Goal: Transaction & Acquisition: Book appointment/travel/reservation

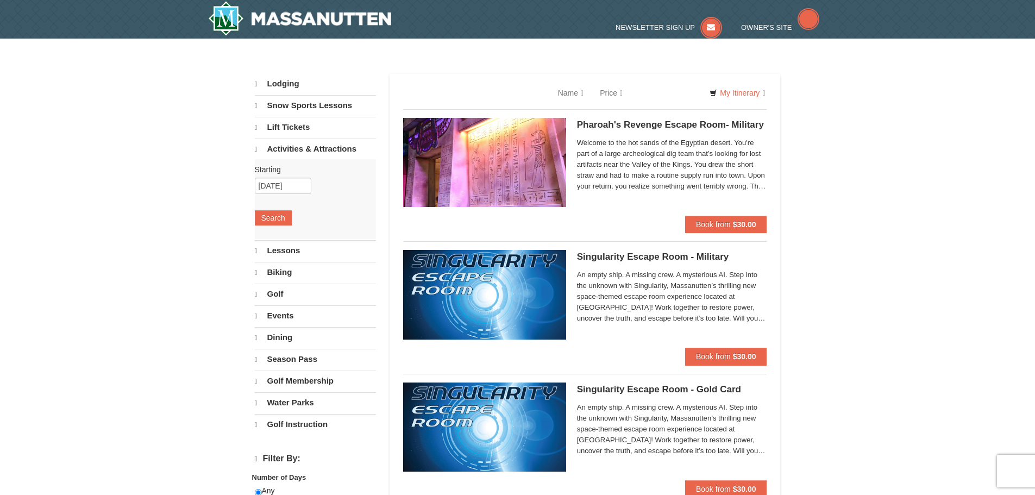
select select "9"
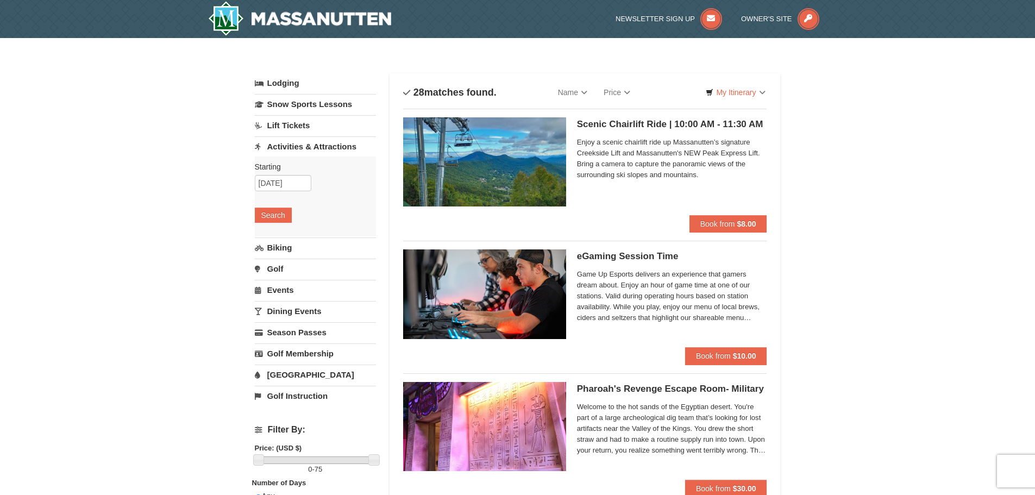
click at [268, 374] on link "[GEOGRAPHIC_DATA]" at bounding box center [315, 375] width 121 height 20
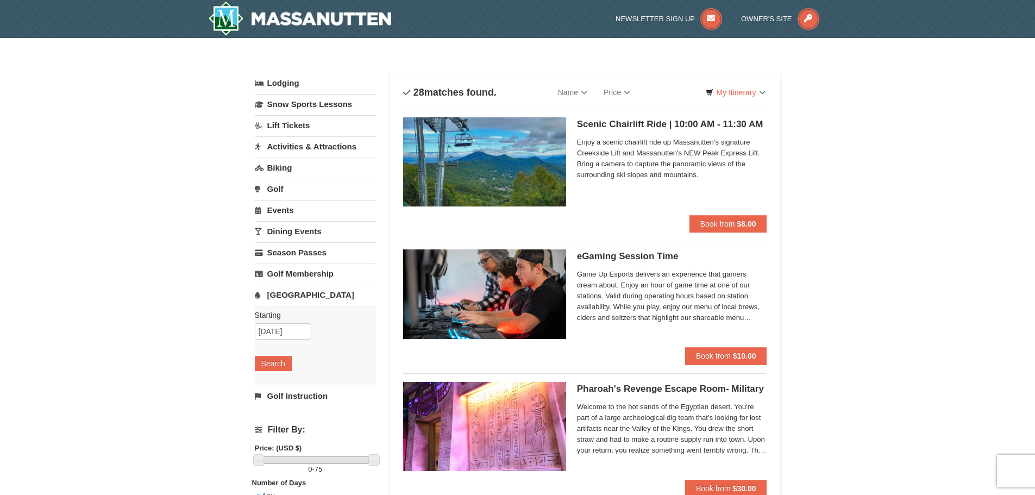
click at [304, 294] on link "[GEOGRAPHIC_DATA]" at bounding box center [315, 295] width 121 height 20
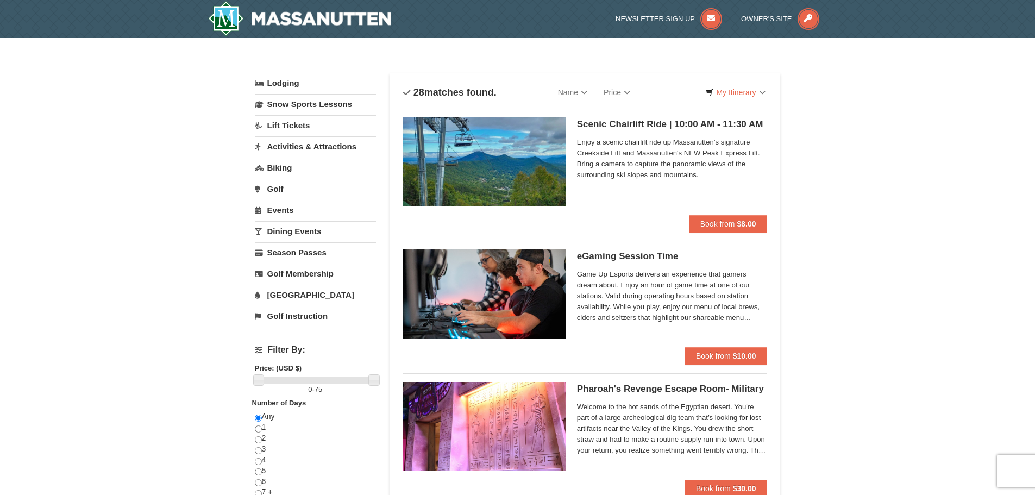
click at [291, 294] on link "[GEOGRAPHIC_DATA]" at bounding box center [315, 295] width 121 height 20
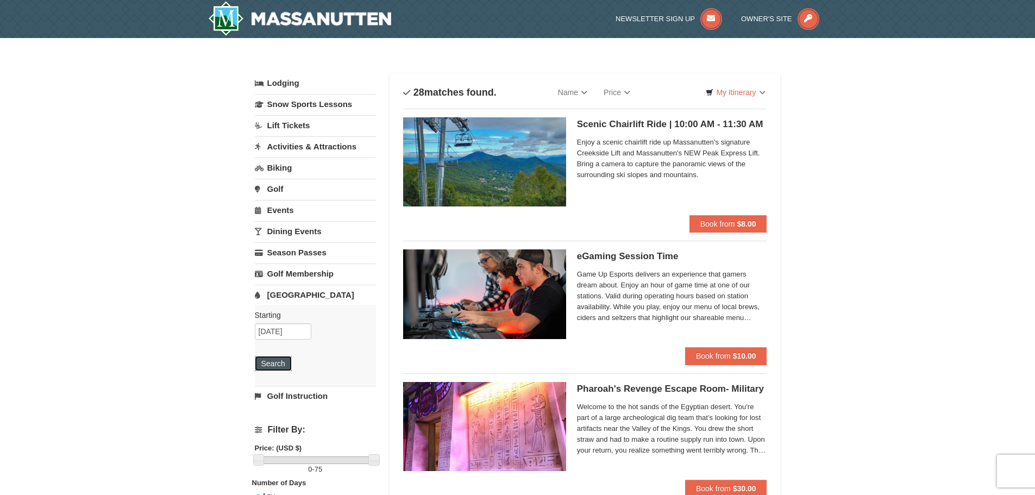
click at [264, 361] on button "Search" at bounding box center [273, 363] width 37 height 15
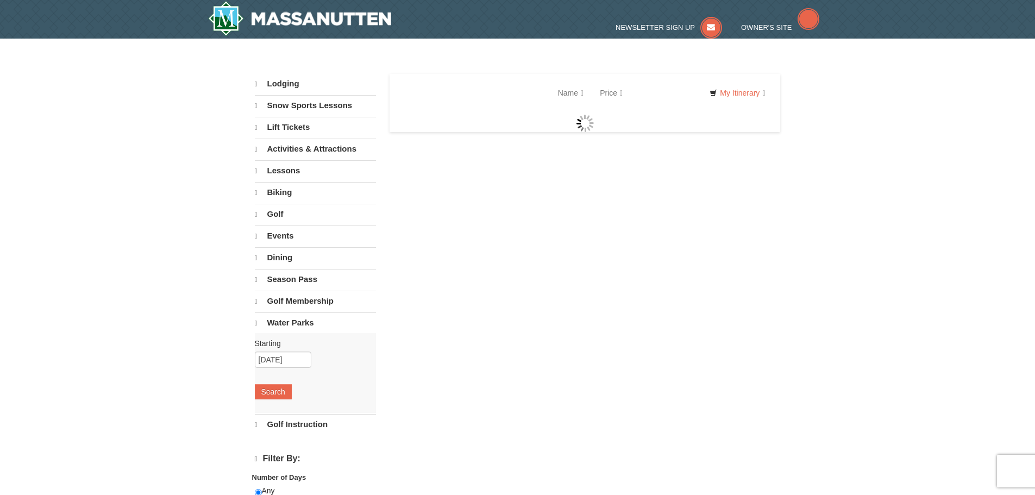
select select "9"
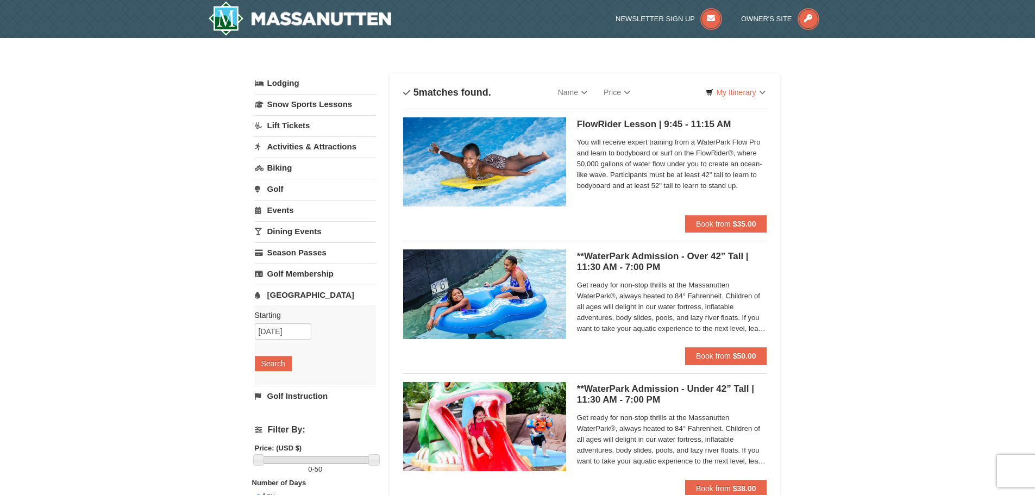
click at [190, 98] on div "× Categories List Filter My Itinerary Questions? 1-540-289-9441 Lodging Arrival…" at bounding box center [517, 419] width 1035 height 762
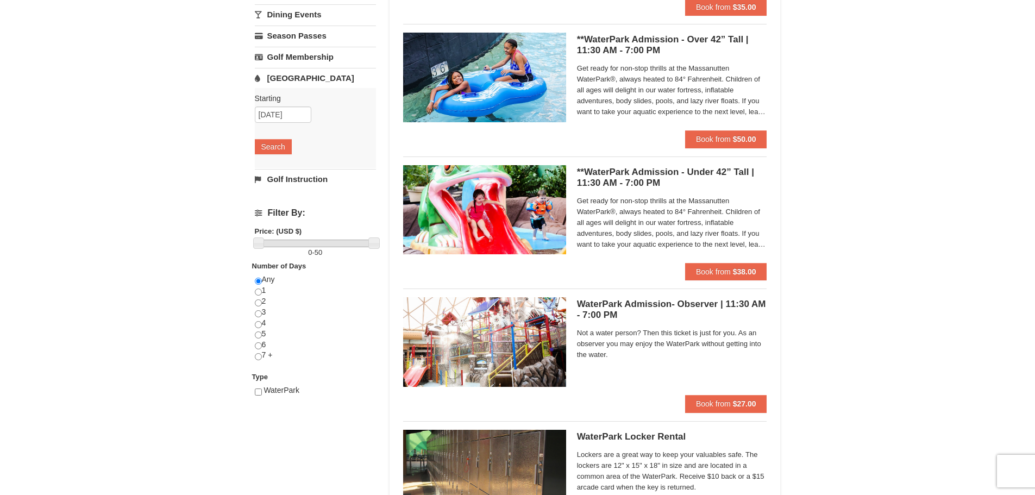
scroll to position [217, 0]
